Goal: Communication & Community: Ask a question

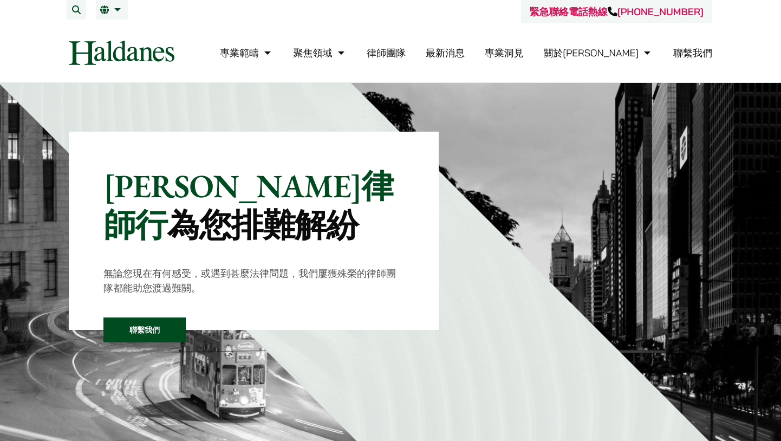
click at [682, 50] on link "聯繫我們" at bounding box center [693, 53] width 39 height 12
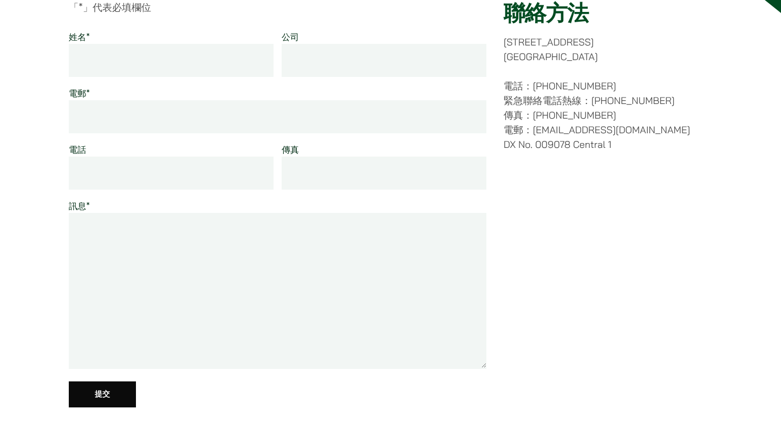
scroll to position [21, 0]
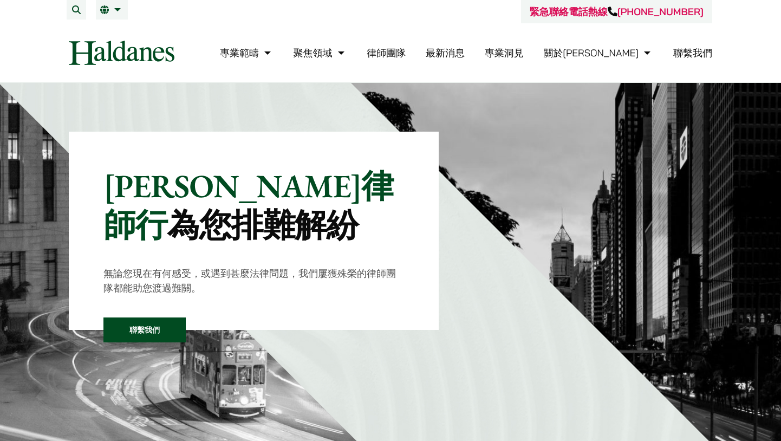
click at [689, 50] on link "聯繫我們" at bounding box center [693, 53] width 39 height 12
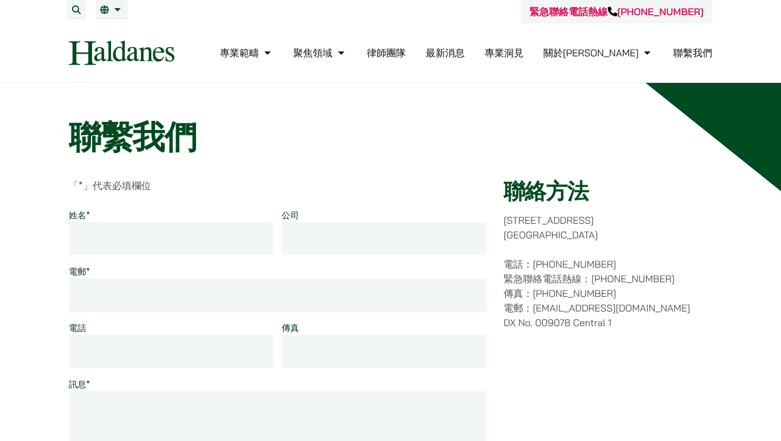
click at [173, 254] on input "姓名 *" at bounding box center [171, 238] width 205 height 33
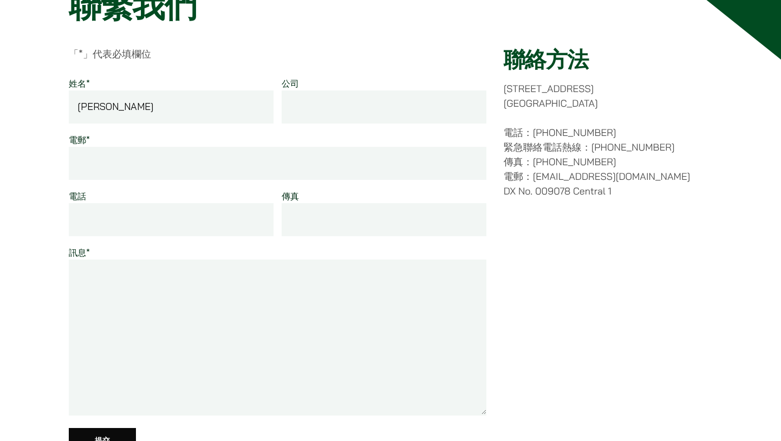
scroll to position [39, 0]
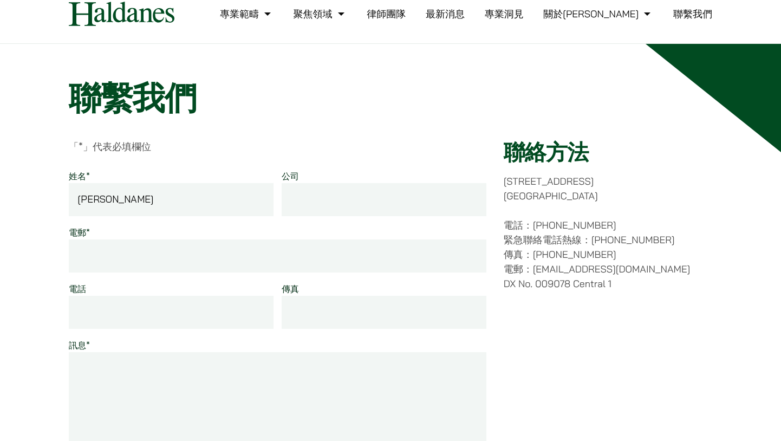
type input "[PERSON_NAME]"
click at [296, 204] on input "公司" at bounding box center [384, 199] width 205 height 33
type input "[PERSON_NAME][EMAIL_ADDRESS][PERSON_NAME][DOMAIN_NAME]"
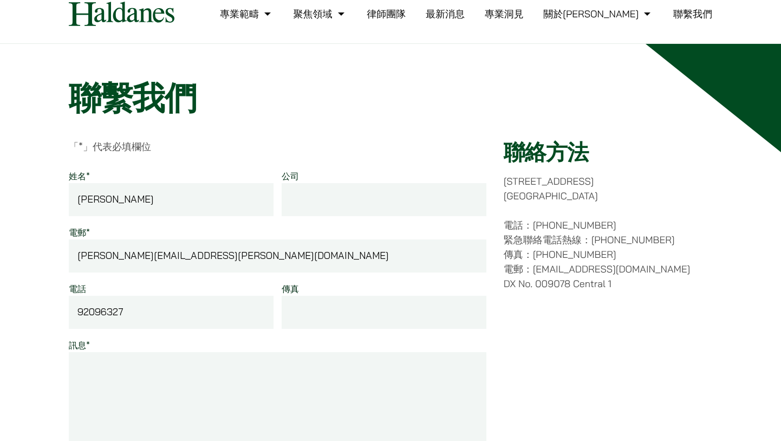
type input "92096327"
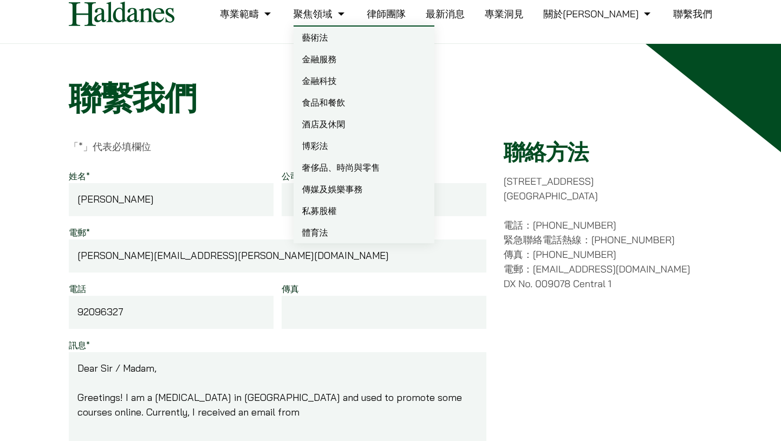
paste textarea "[PERSON_NAME]（Managing Partner）"
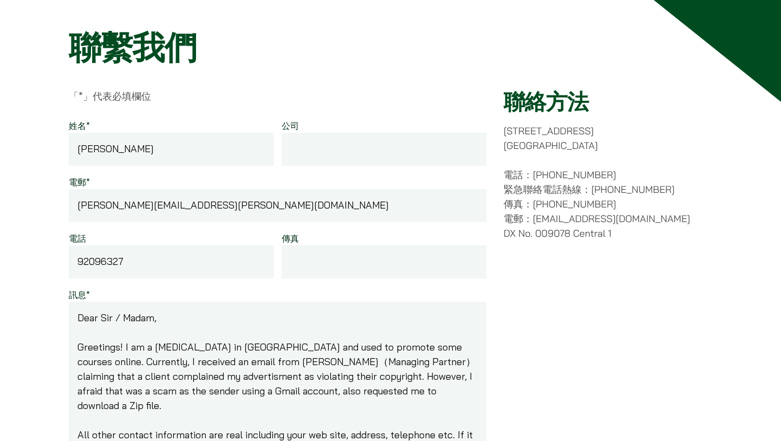
scroll to position [104, 0]
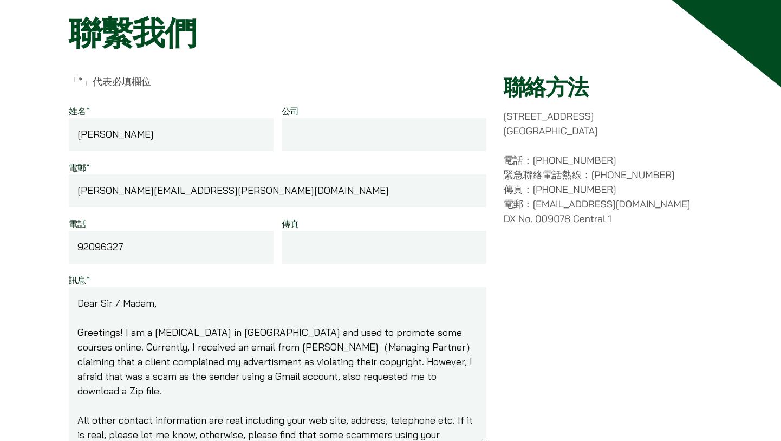
type textarea "Dear Sir / Madam, Greetings! I am a [MEDICAL_DATA] in [GEOGRAPHIC_DATA] and use…"
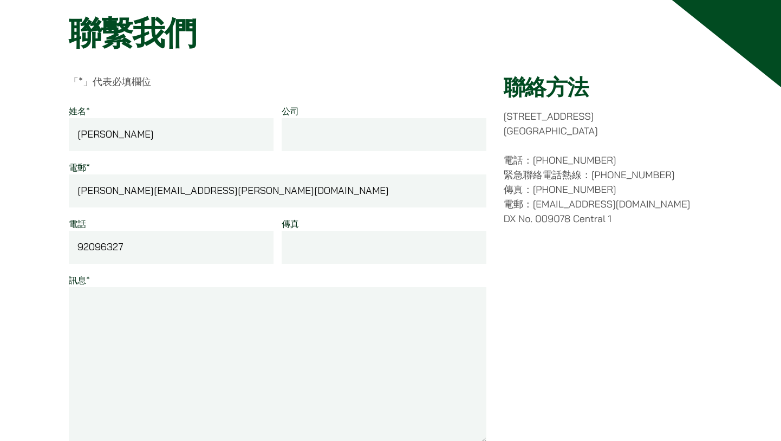
paste textarea "Dear Sir/Madam, Greetings. I am a [MEDICAL_DATA] based in [GEOGRAPHIC_DATA] and…"
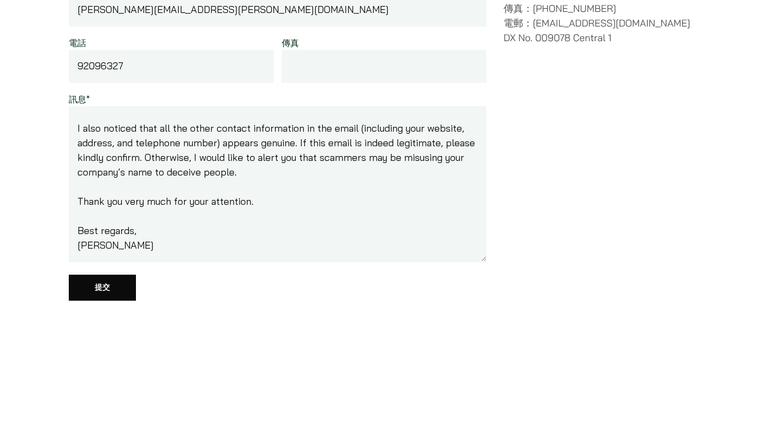
scroll to position [299, 0]
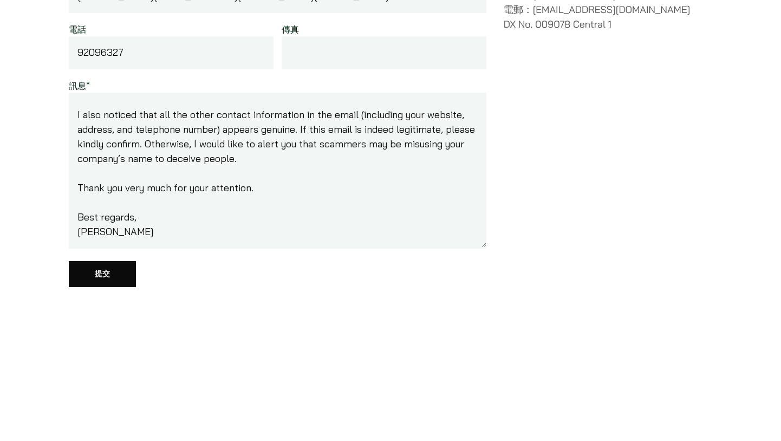
type textarea "Dear Sir/Madam, Greetings. I am a [MEDICAL_DATA] based in [GEOGRAPHIC_DATA] and…"
click at [112, 273] on input "提交" at bounding box center [102, 274] width 67 height 26
